Goal: Task Accomplishment & Management: Manage account settings

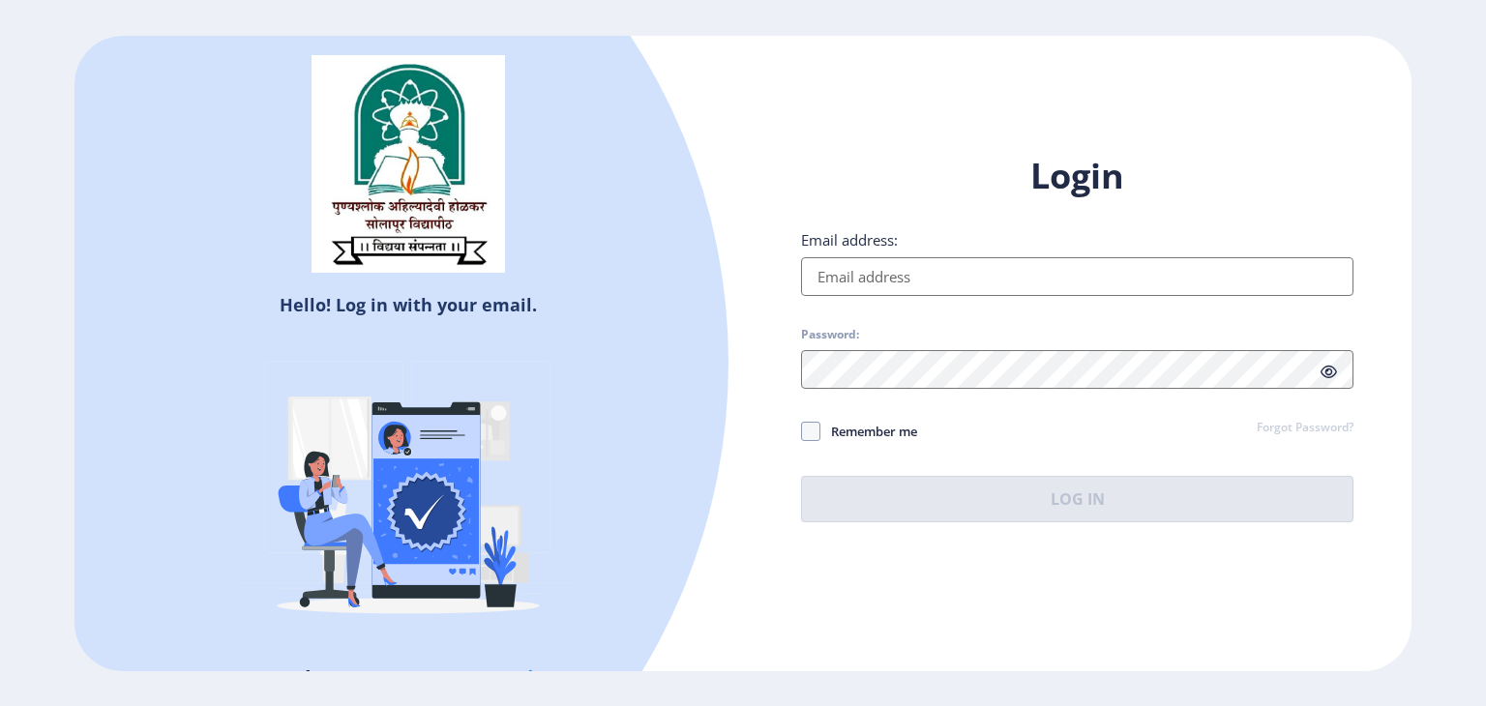
type input "[EMAIL_ADDRESS][DOMAIN_NAME]"
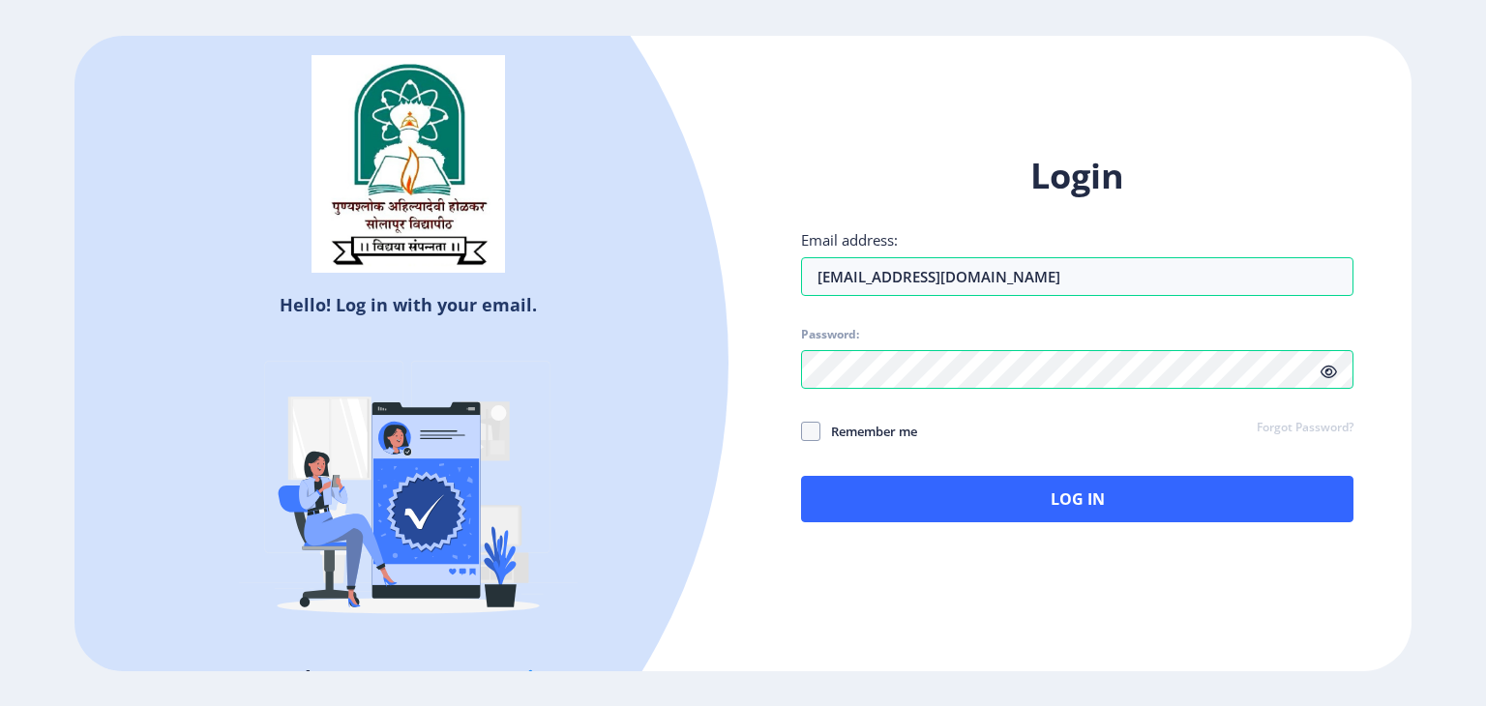
click at [817, 442] on label "Remember me" at bounding box center [859, 431] width 116 height 23
click at [802, 432] on input "Remember me" at bounding box center [801, 431] width 1 height 1
checkbox input "true"
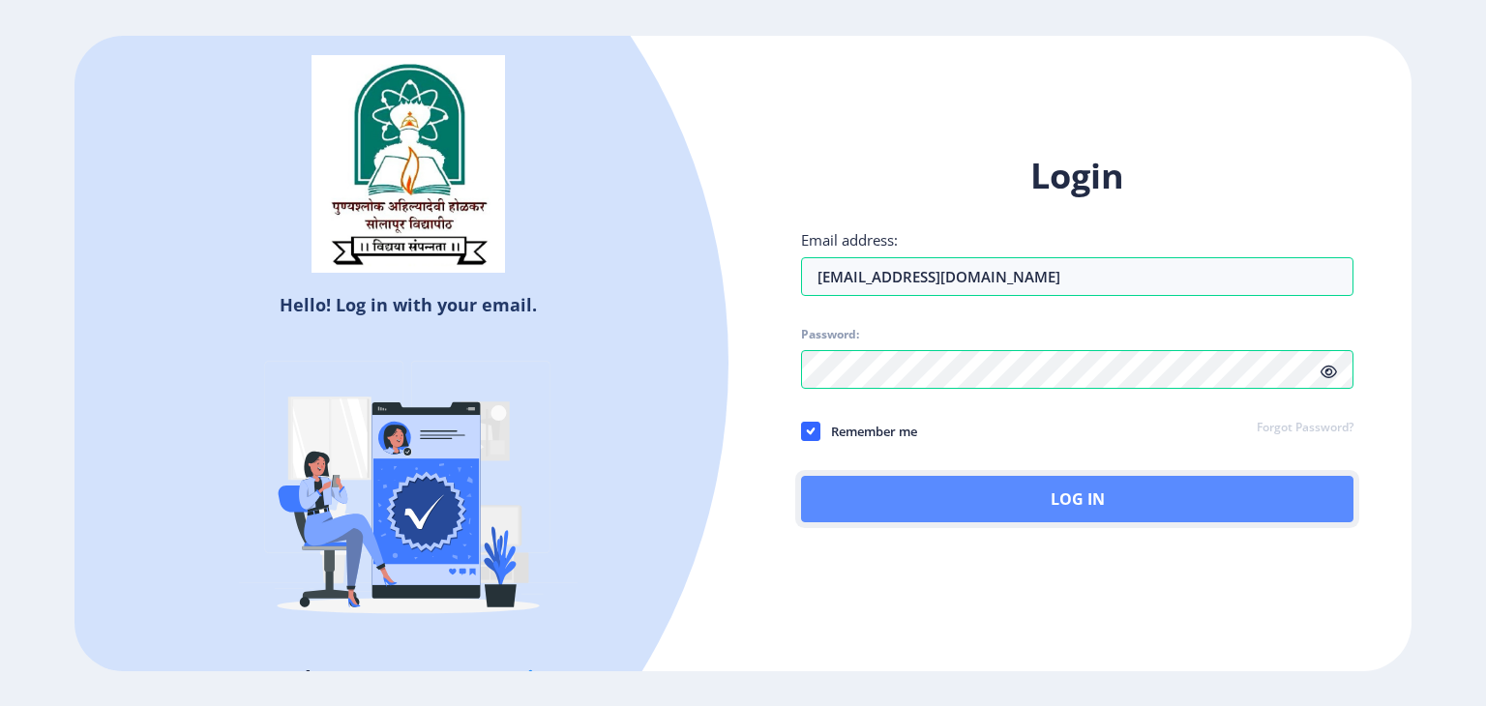
click at [957, 512] on button "Log In" at bounding box center [1077, 499] width 553 height 46
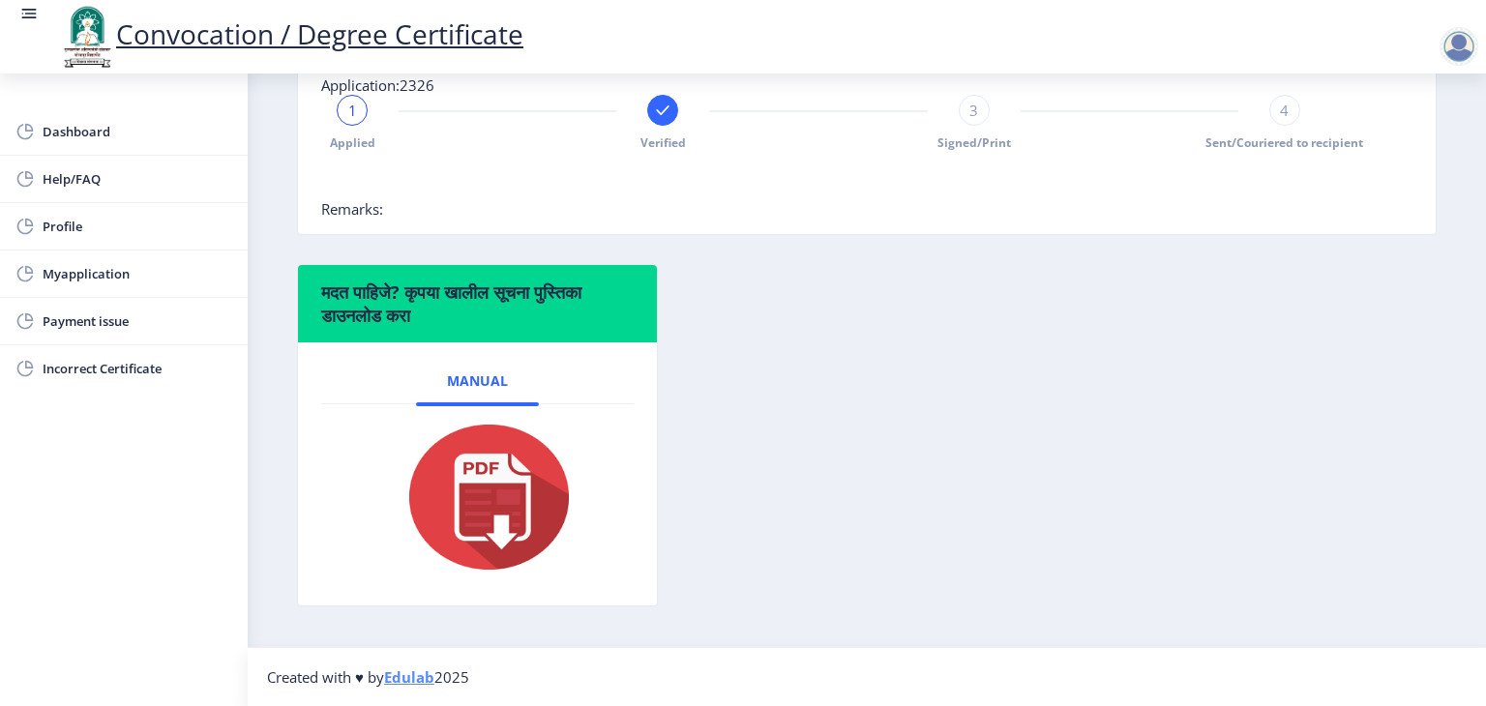
scroll to position [497, 0]
click at [477, 477] on img at bounding box center [477, 497] width 194 height 155
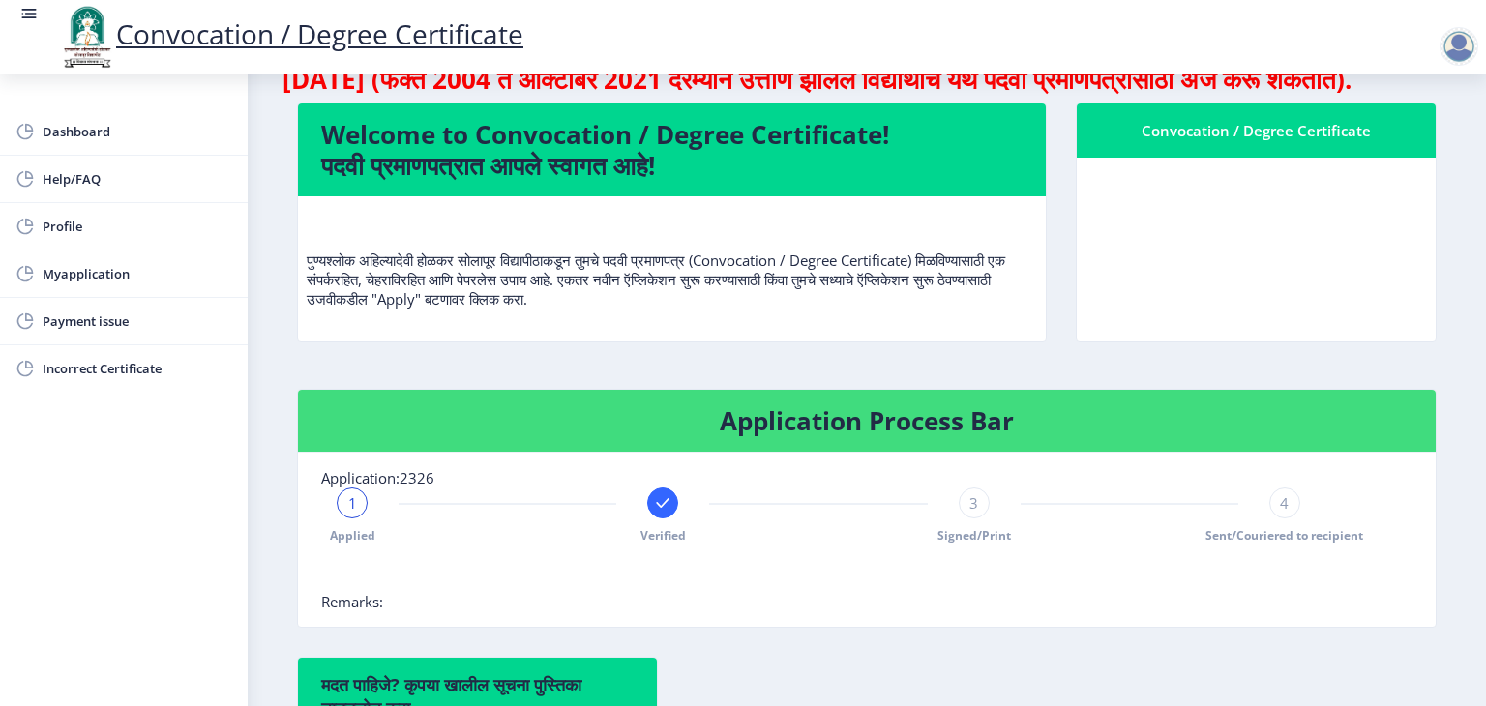
scroll to position [0, 0]
